Goal: Find specific page/section: Find specific page/section

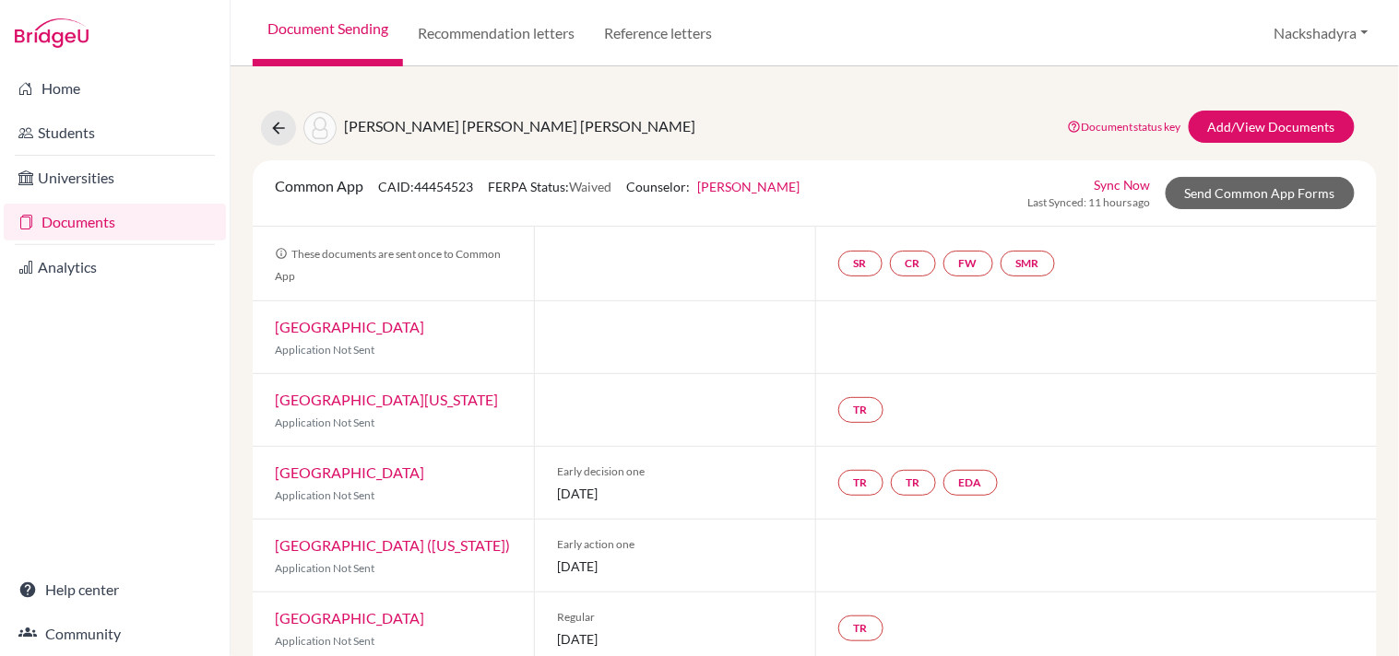
click at [323, 37] on link "Document Sending" at bounding box center [328, 33] width 150 height 66
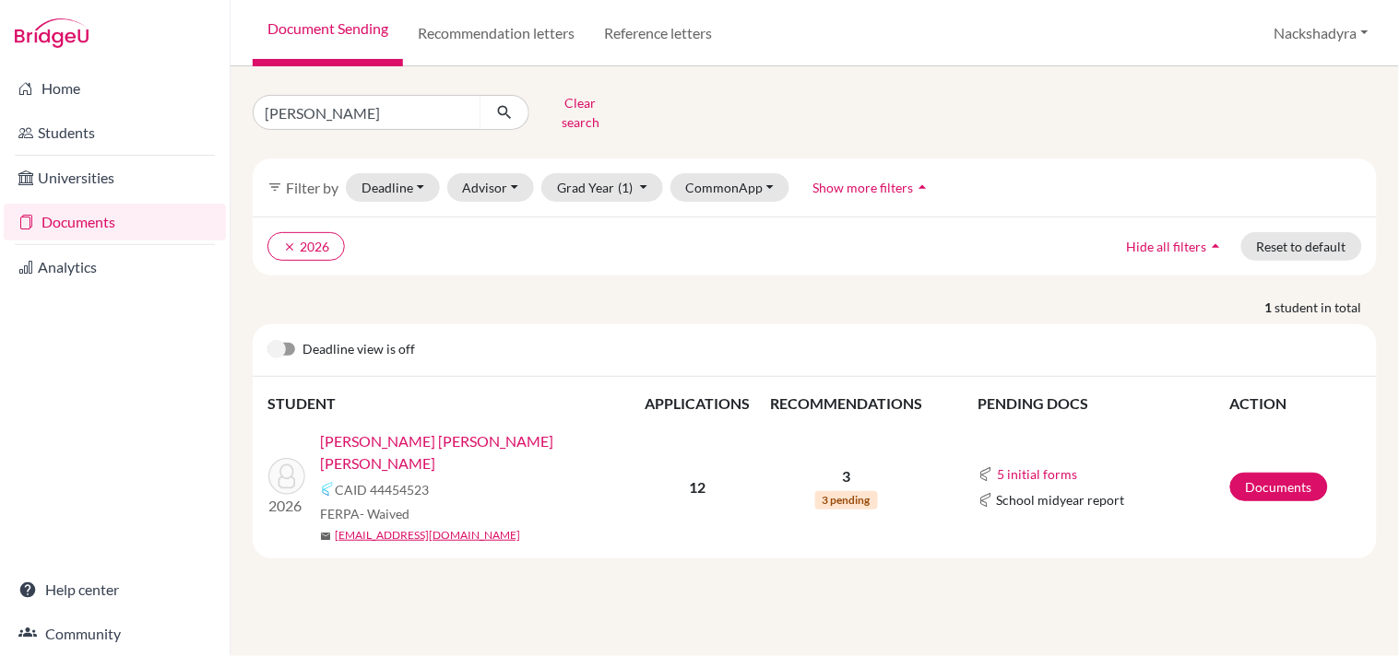
click at [463, 106] on input "[PERSON_NAME]" at bounding box center [367, 112] width 229 height 35
type input "[PERSON_NAME]"
click button "submit" at bounding box center [504, 112] width 49 height 35
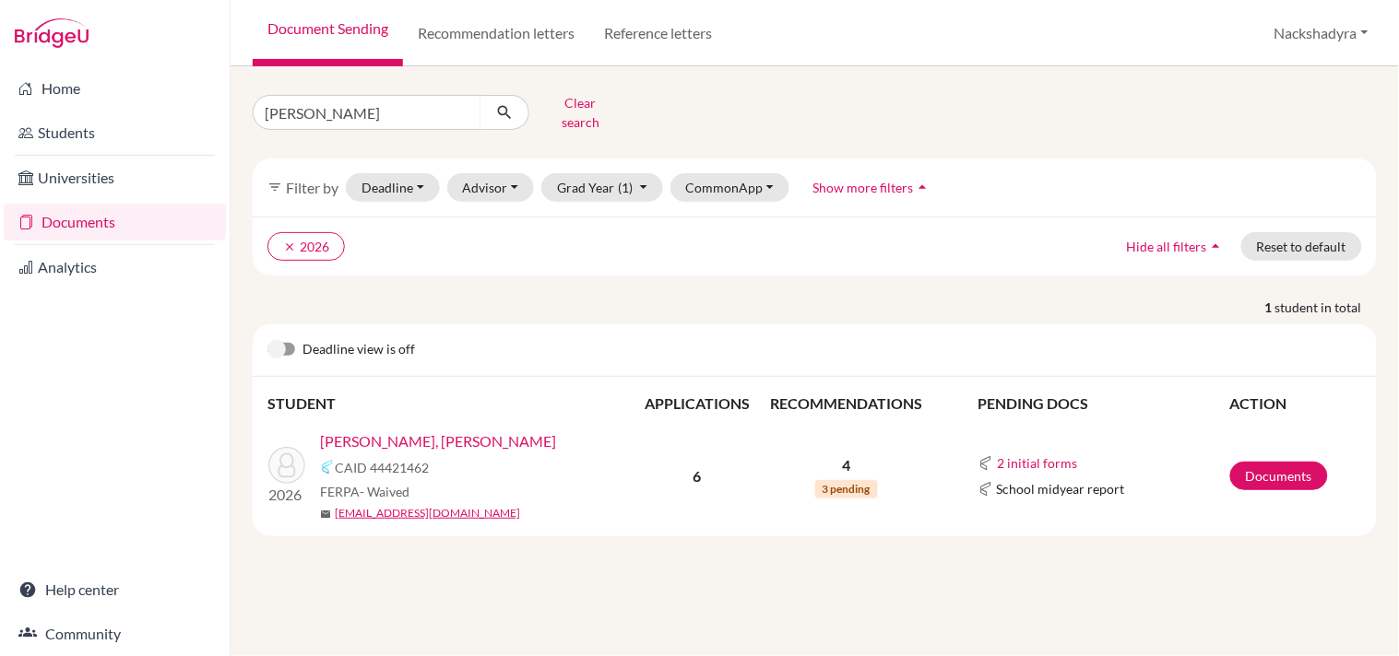
click at [417, 431] on link "[PERSON_NAME], [PERSON_NAME]" at bounding box center [438, 442] width 236 height 22
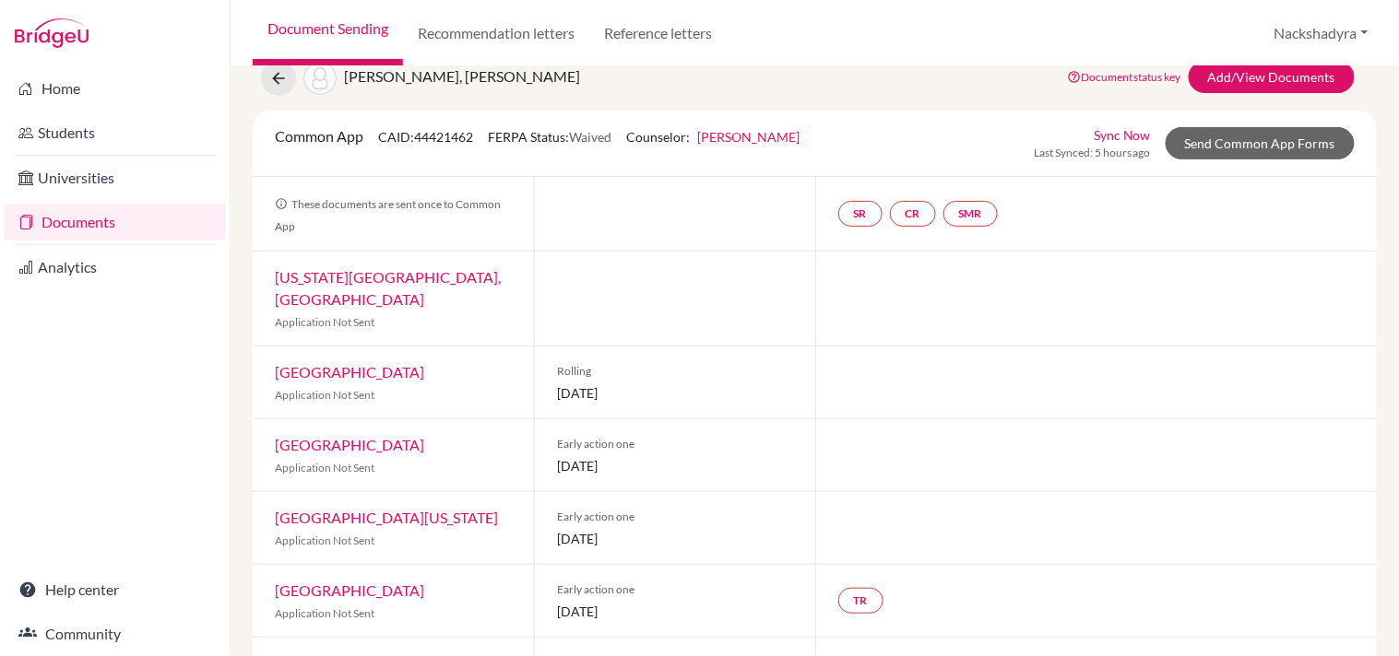
scroll to position [125, 0]
